Goal: Transaction & Acquisition: Book appointment/travel/reservation

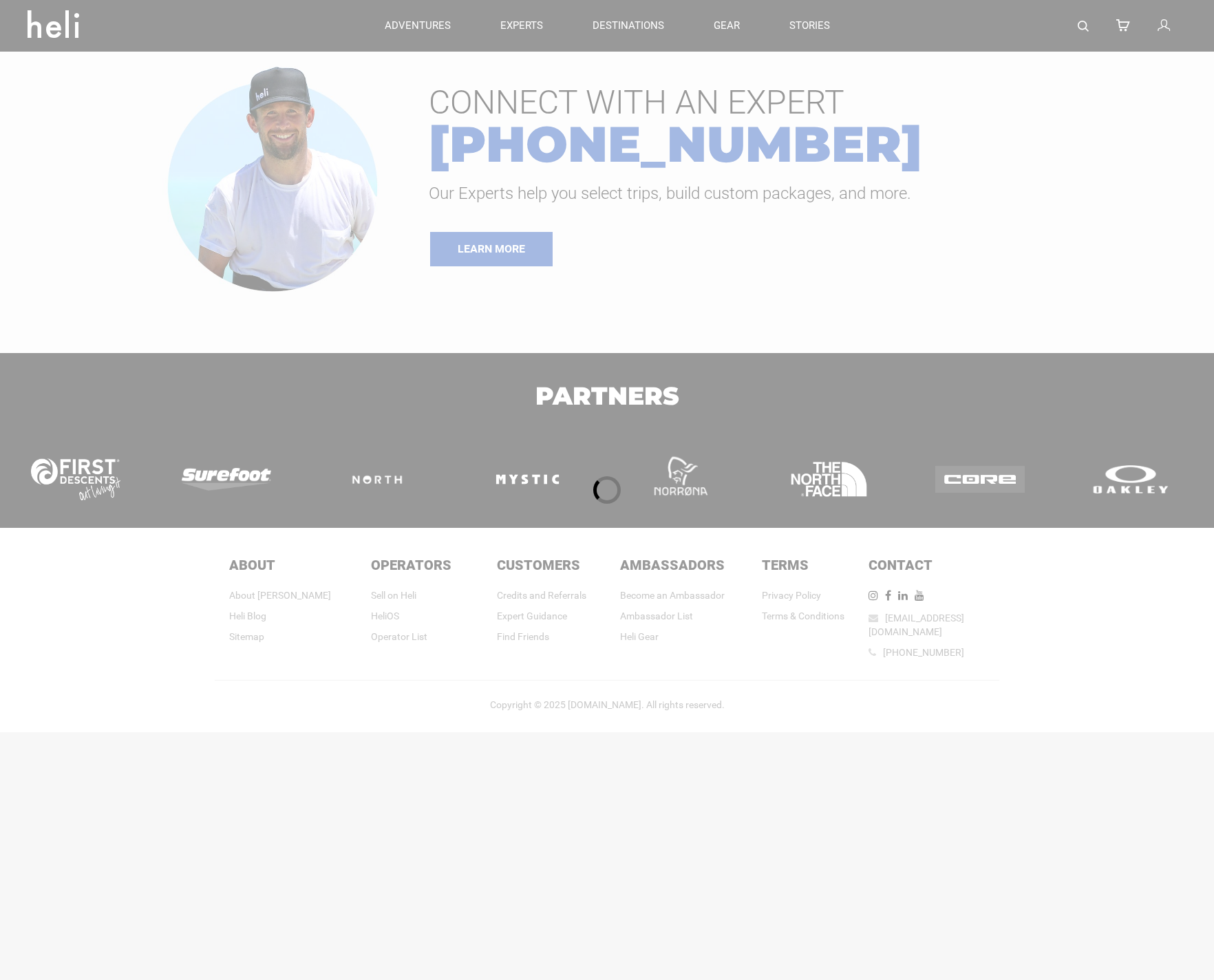
type input "Ski & Ride"
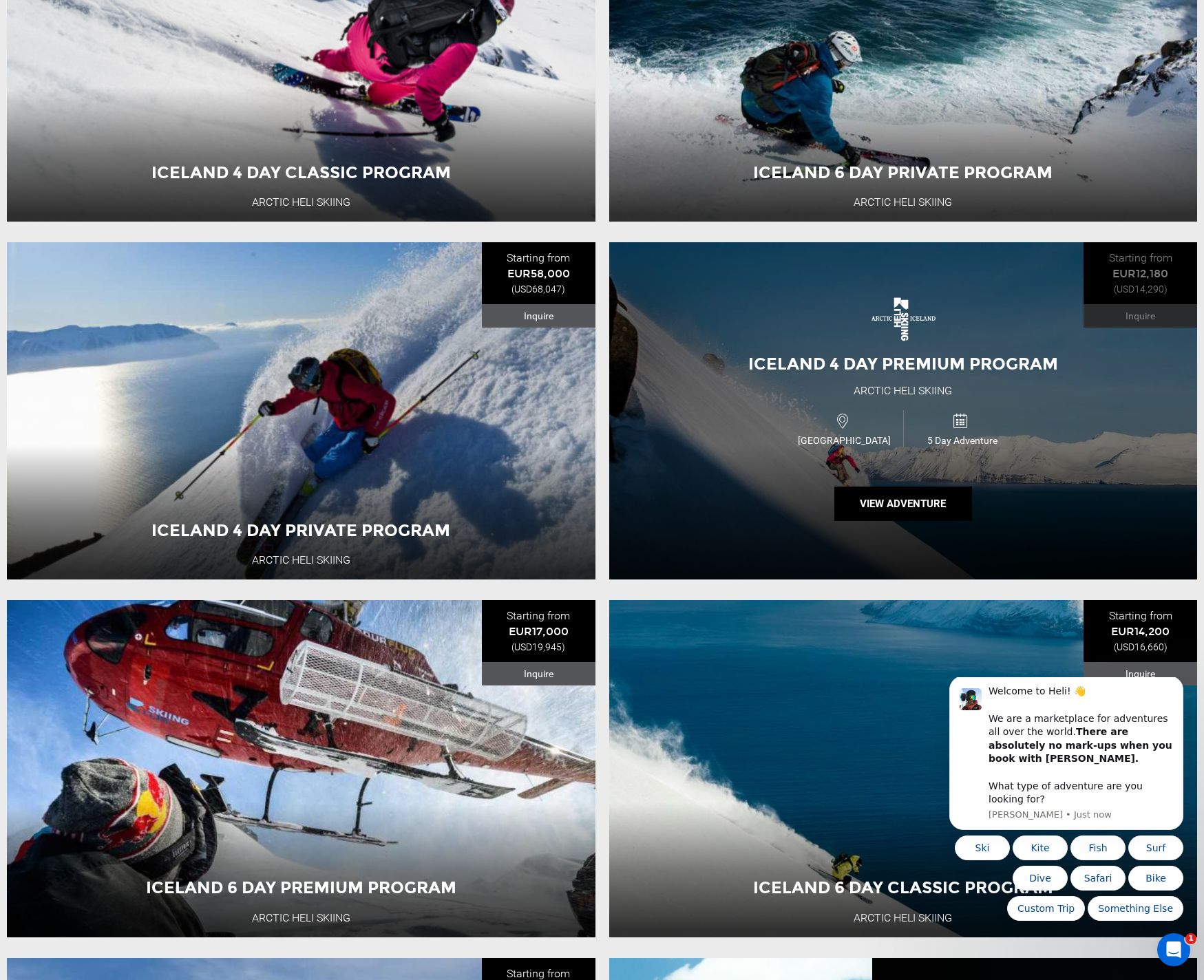
click at [967, 372] on span "Iceland 4 Day Premium Program" at bounding box center [903, 363] width 310 height 20
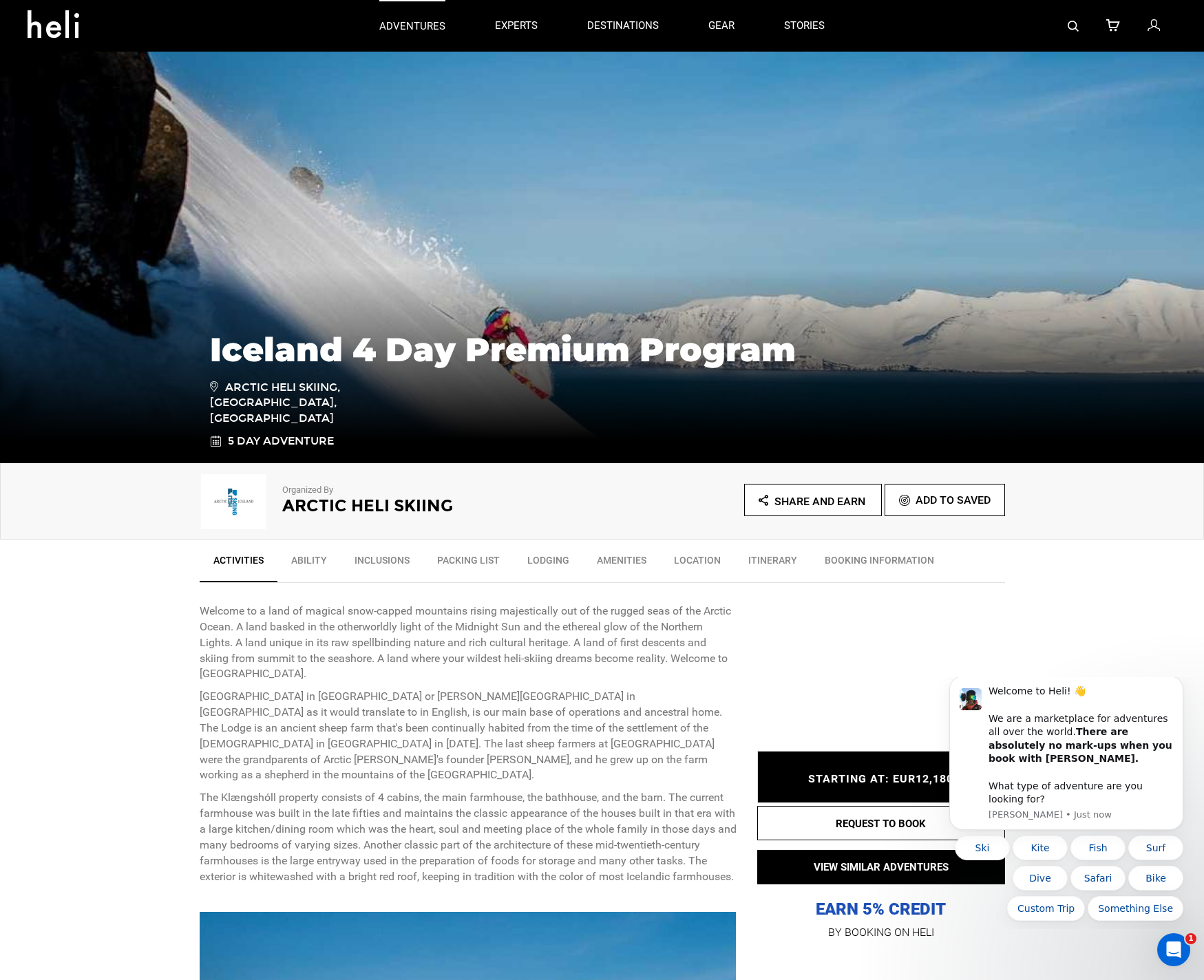
type input "Ski & Ride"
